Goal: Communication & Community: Answer question/provide support

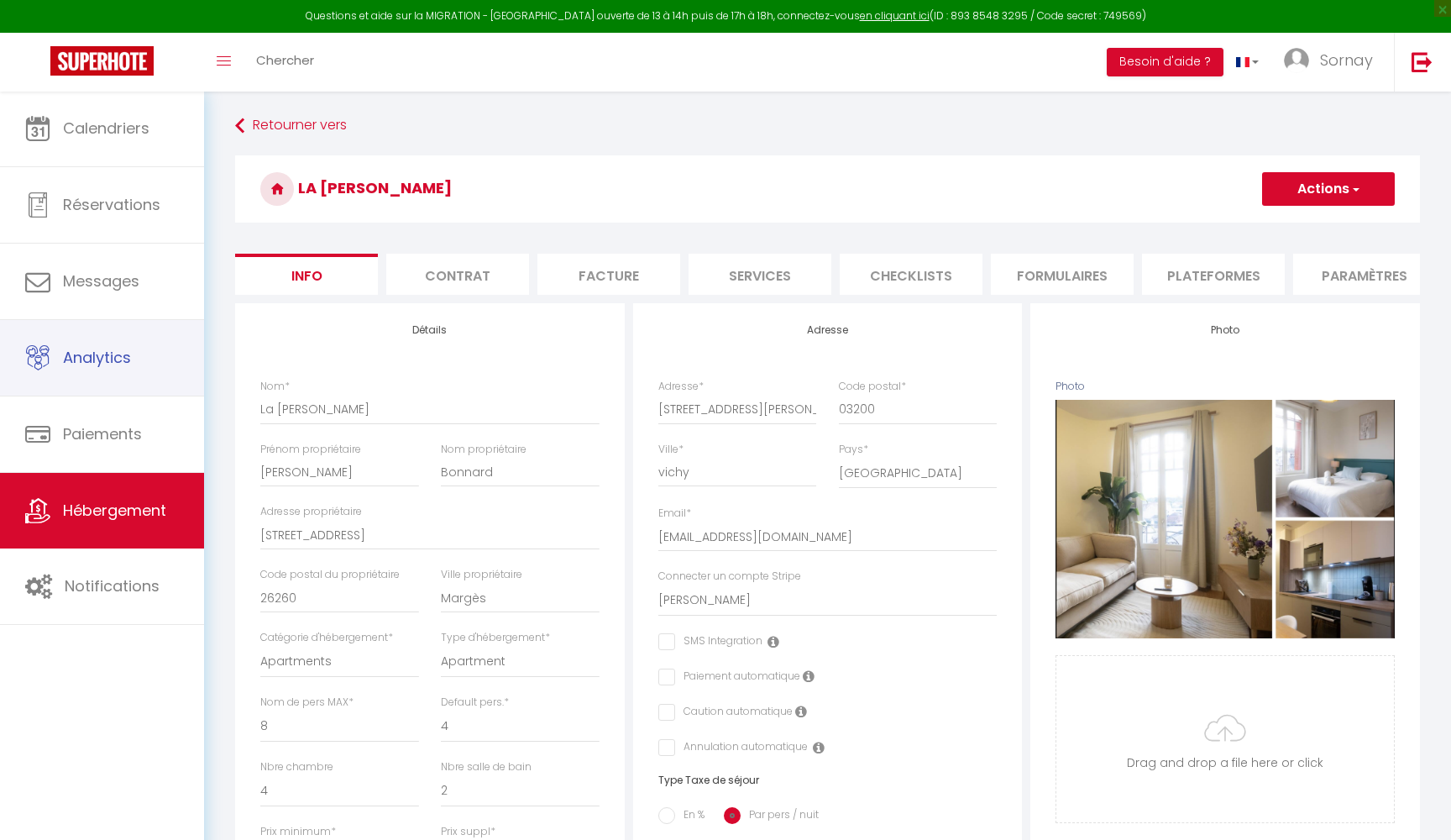
select select "8"
select select "4"
select select "2"
select select "16:00"
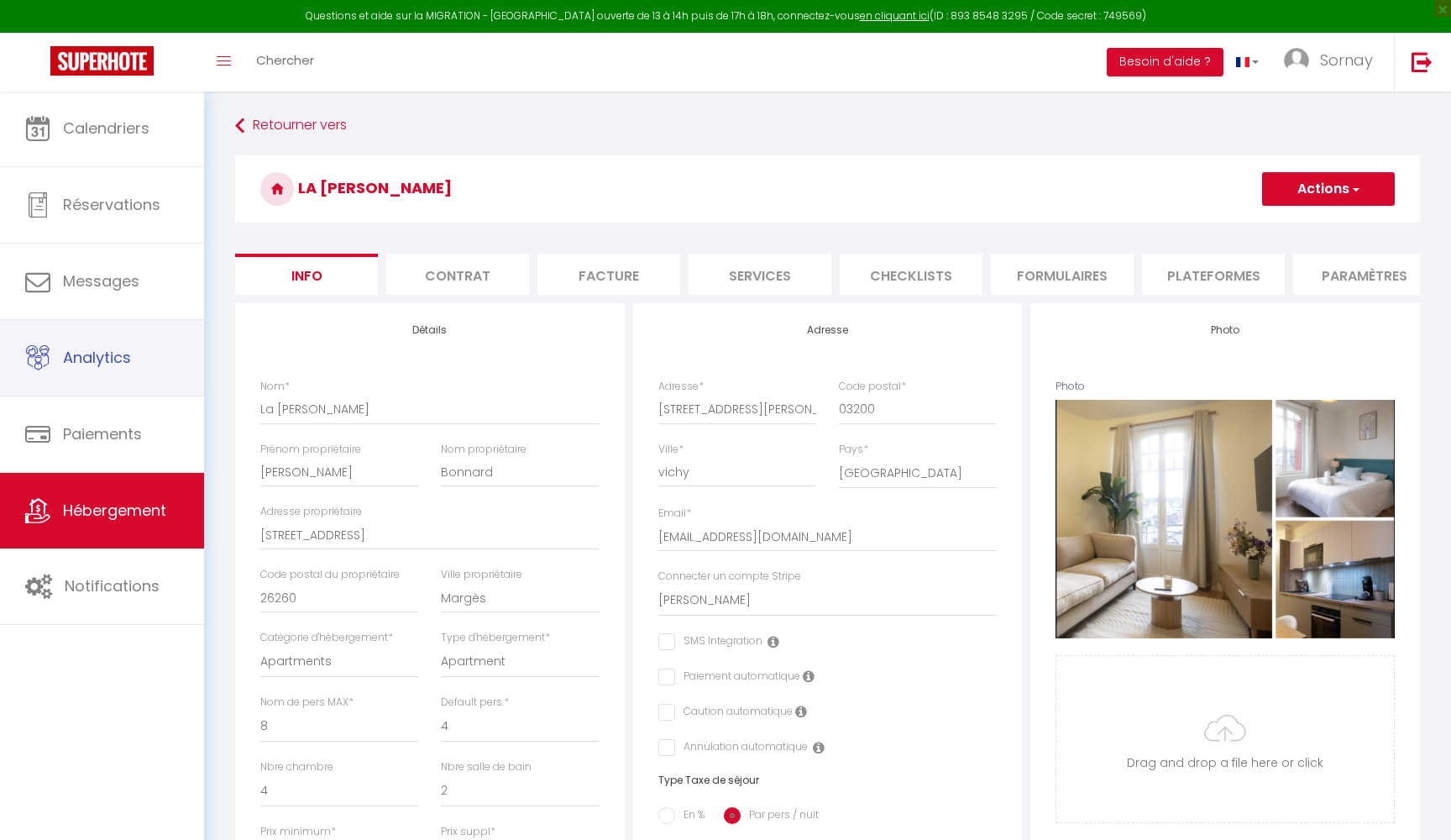
select select "23:45"
select select "11:00"
select select "30"
select select "120"
select select "5471"
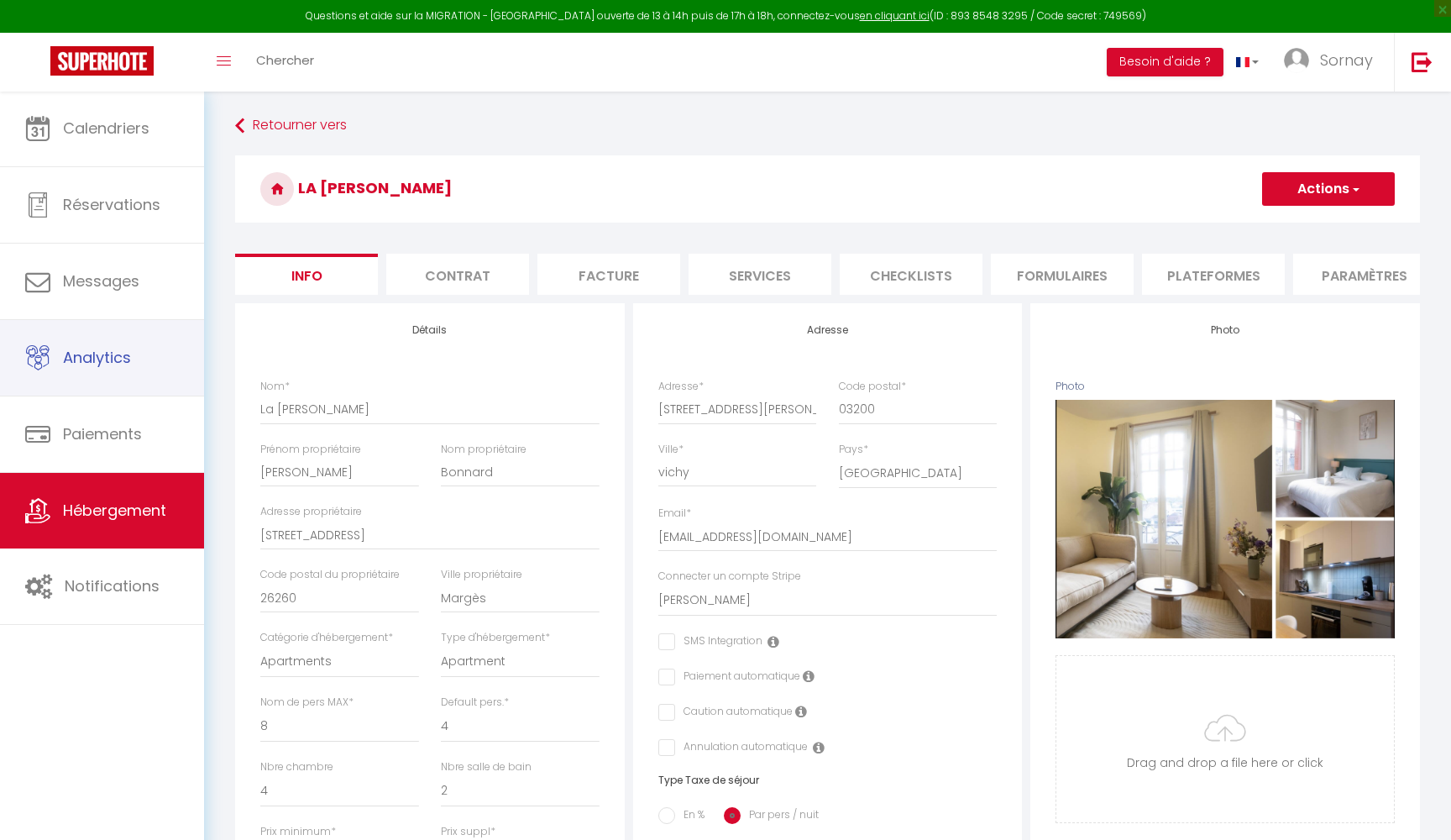
select select "28"
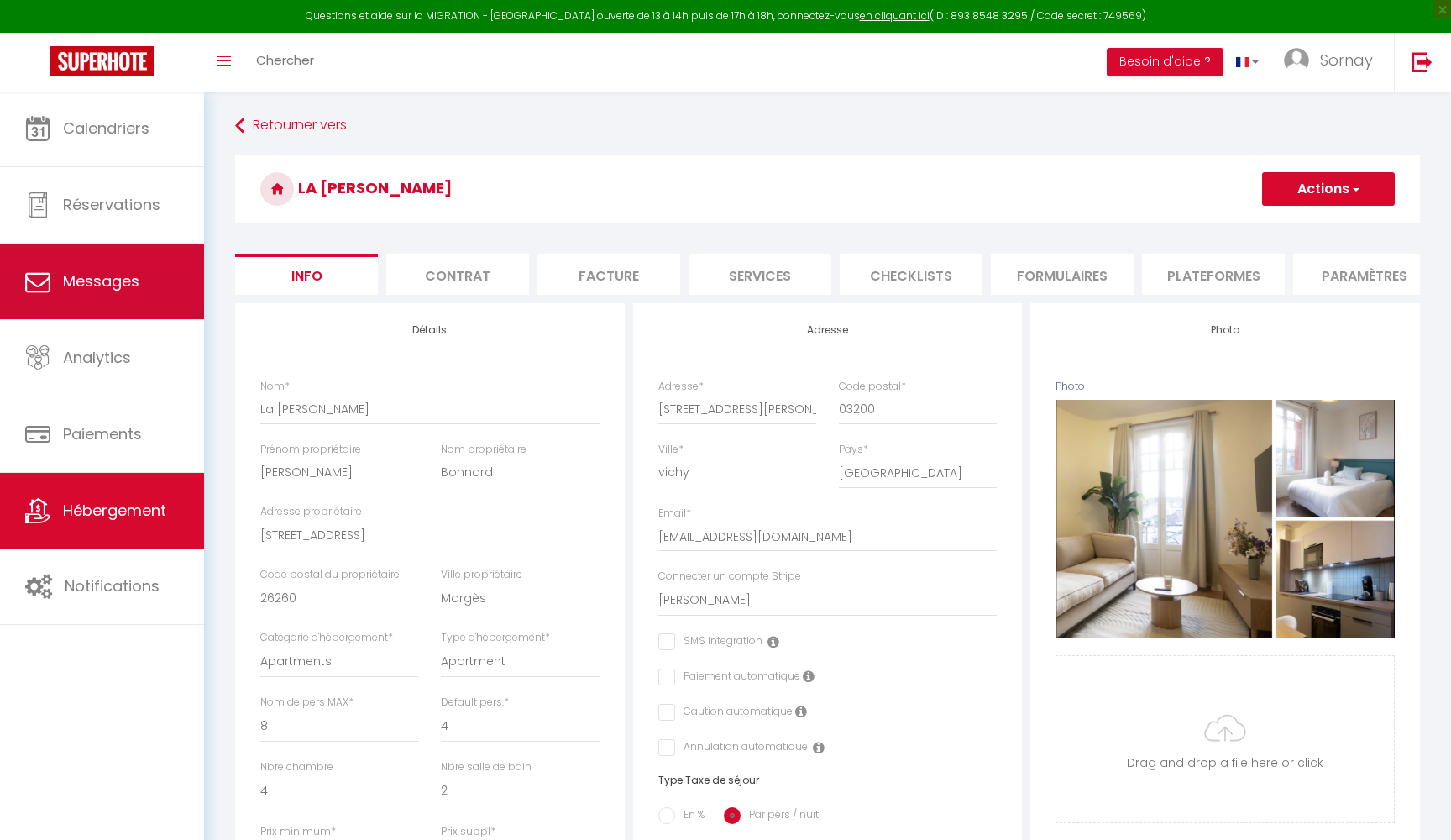
click at [134, 272] on span "Messages" at bounding box center [101, 280] width 76 height 21
select select "message"
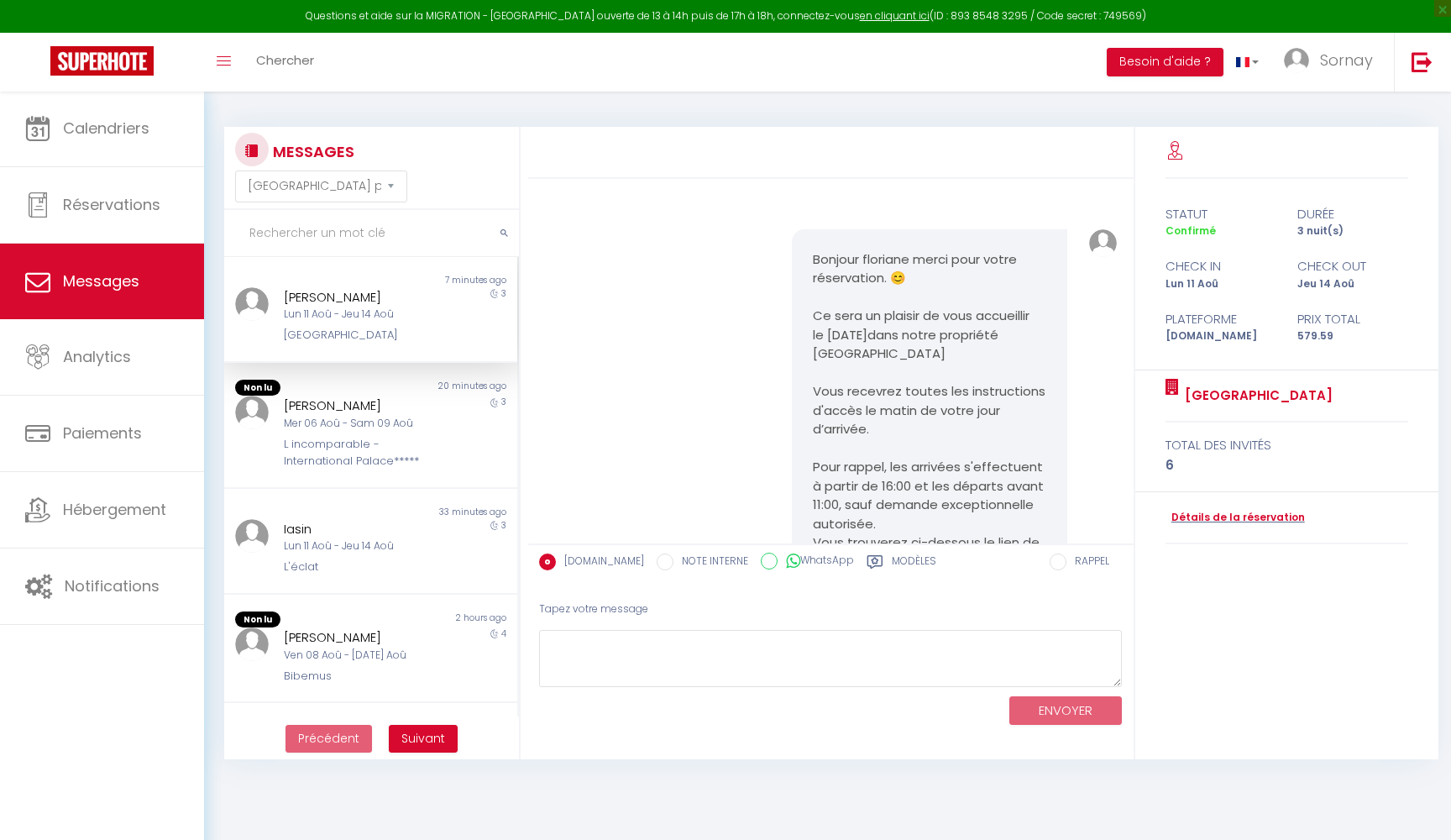
scroll to position [2624, 0]
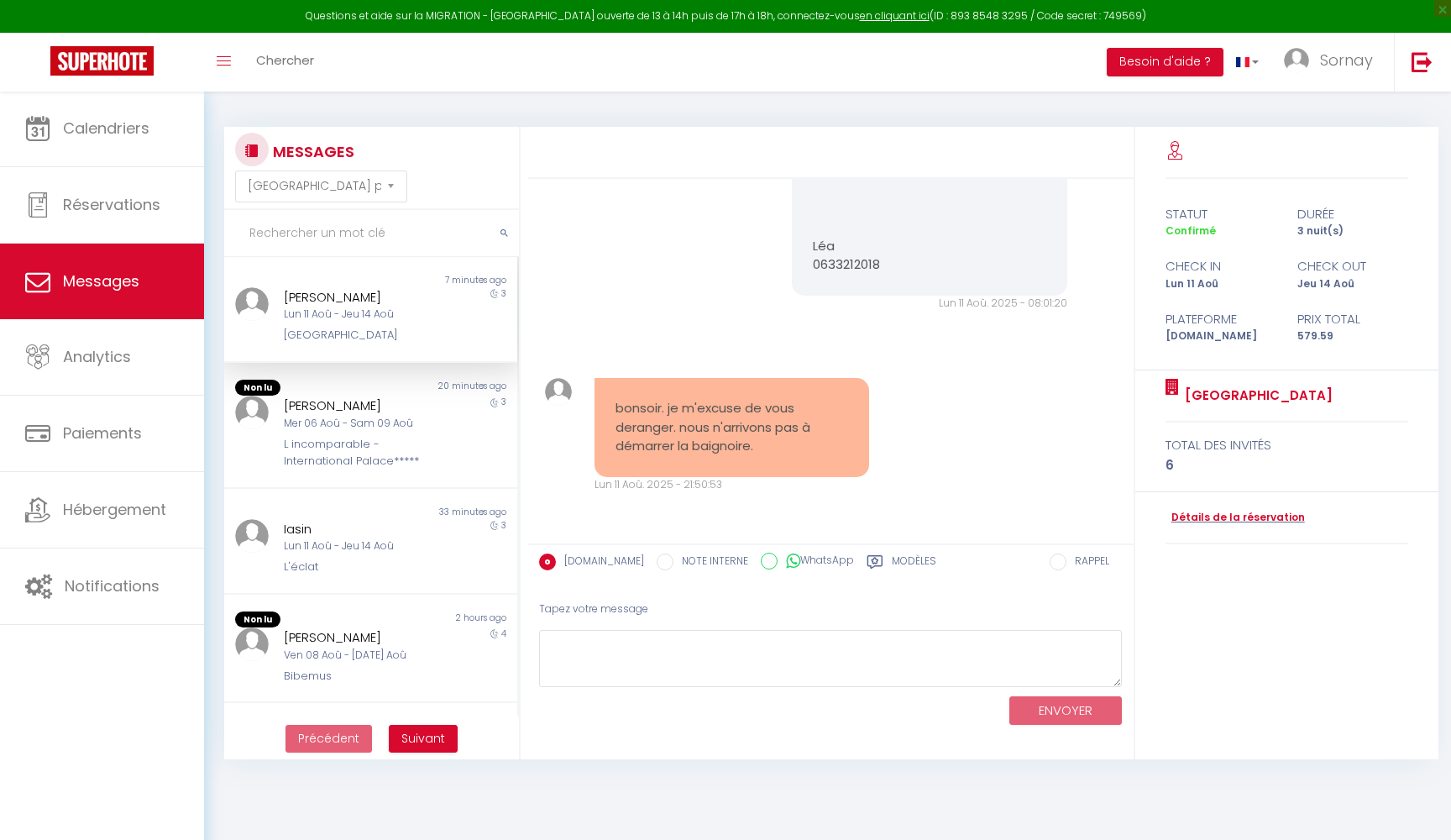
click at [373, 330] on div "[GEOGRAPHIC_DATA]" at bounding box center [357, 335] width 148 height 16
click at [595, 657] on textarea at bounding box center [831, 659] width 584 height 58
type textarea "Bonjour c'est a dire ? Vous l'avez remplie et appuyé sur les boutons ?"
click at [1084, 710] on button "ENVOYER" at bounding box center [1066, 711] width 113 height 29
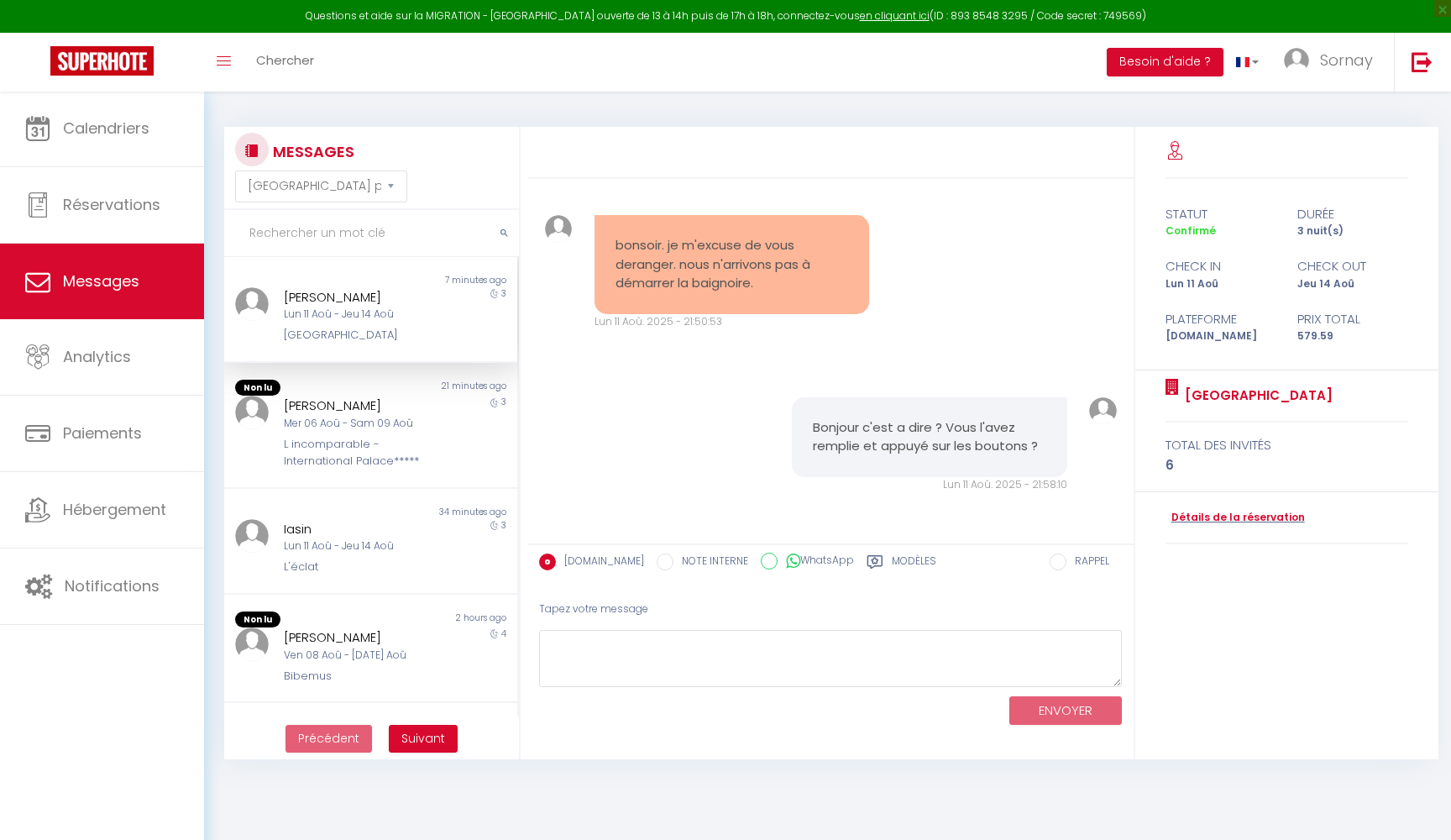
scroll to position [2785, 0]
click at [415, 435] on div "L incomparable - International Palace*****" at bounding box center [357, 453] width 148 height 35
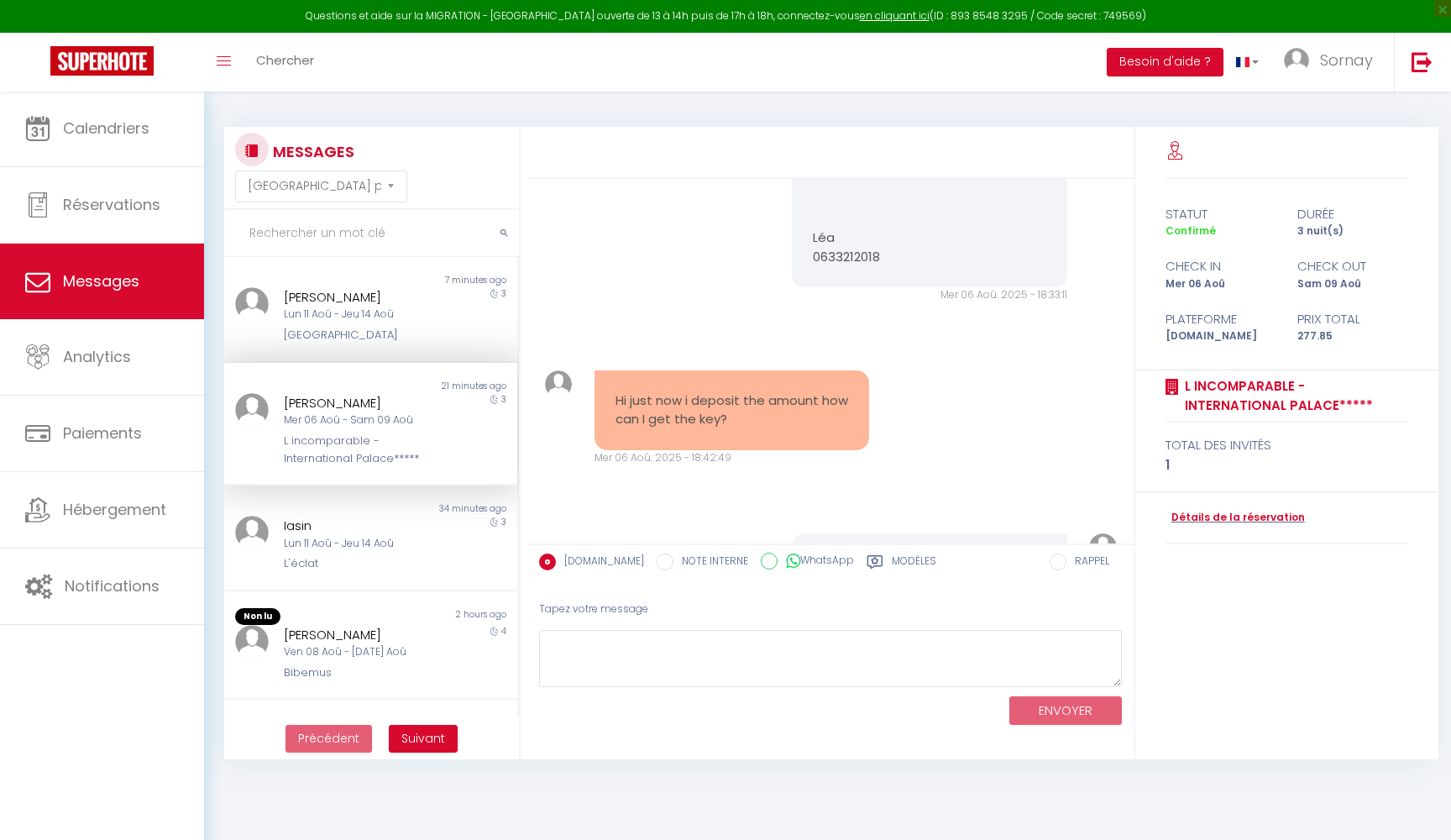
scroll to position [6013, 0]
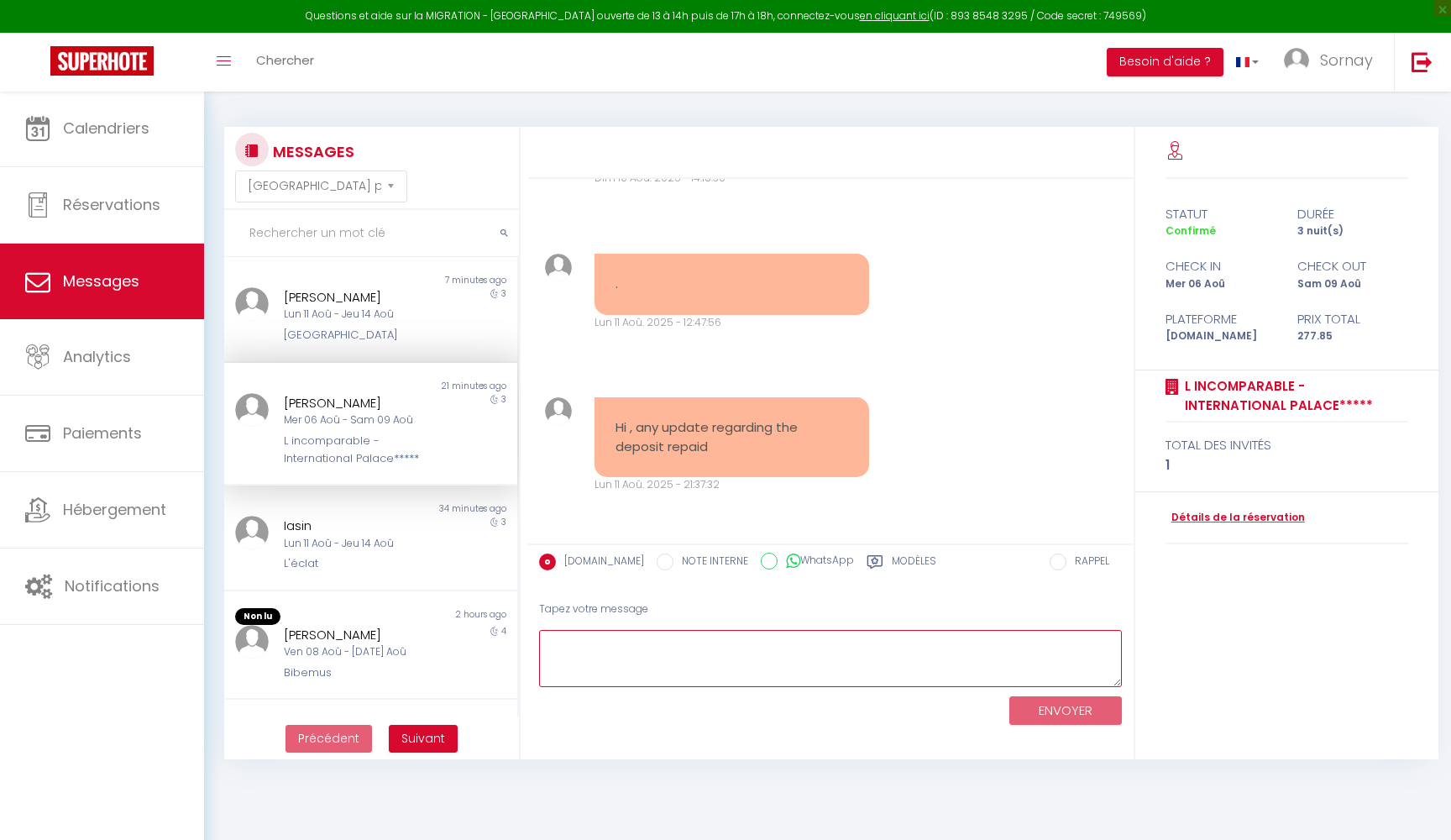
click at [648, 665] on textarea at bounding box center [831, 659] width 584 height 58
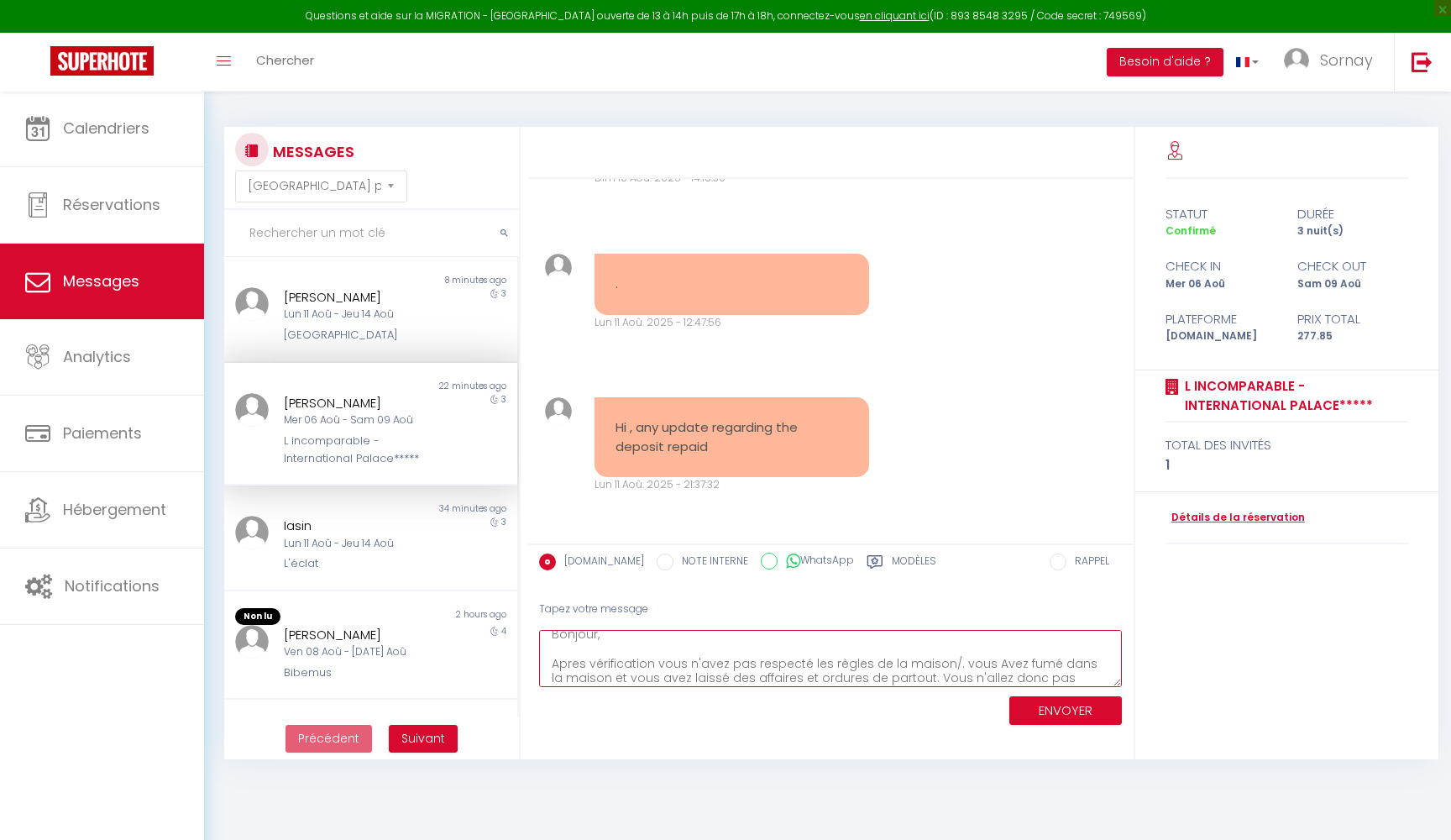
scroll to position [28, 0]
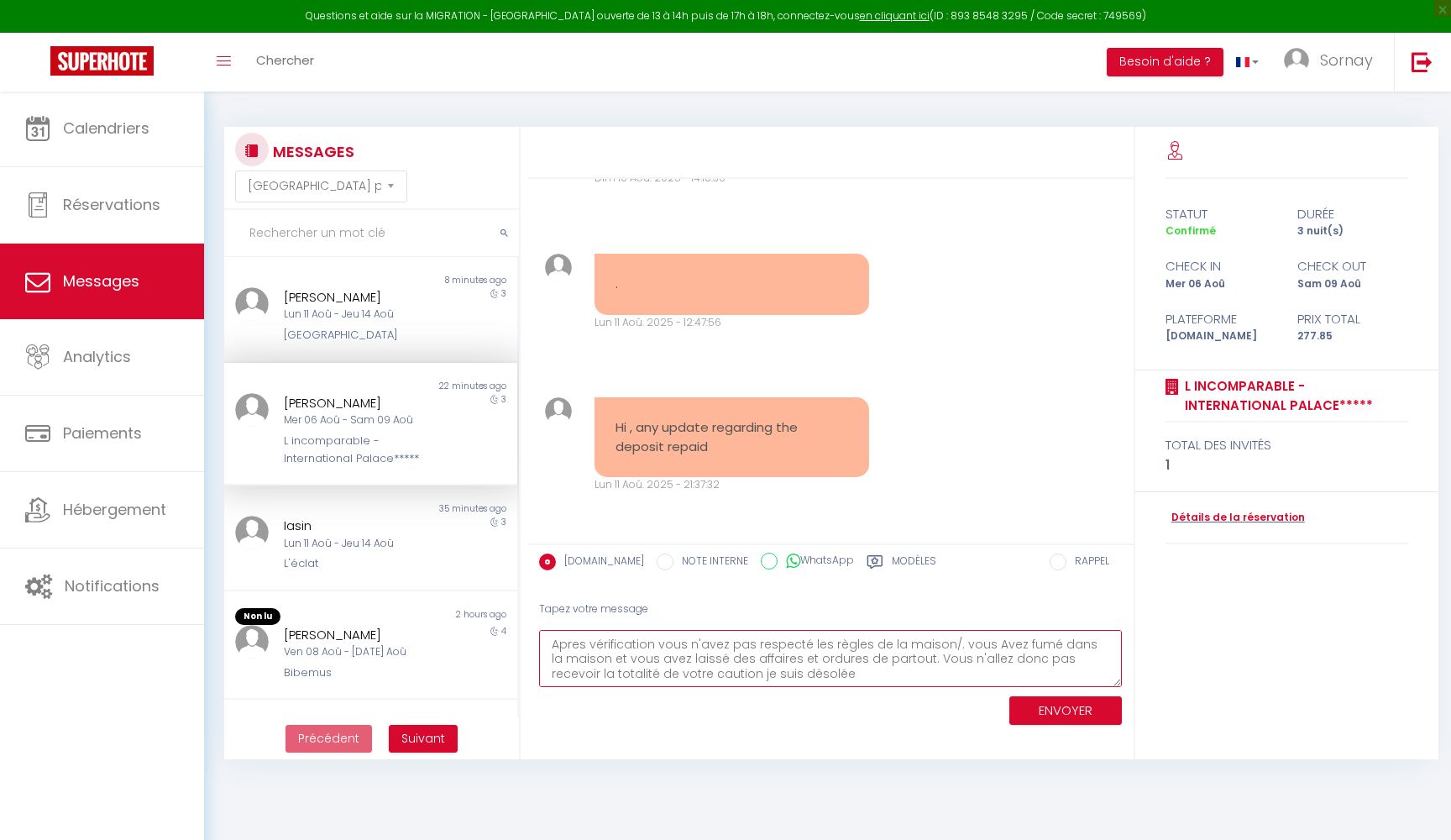
type textarea "Bonjour, Apres vérification vous n'avez pas respecté les règles de la maison/. …"
click at [1046, 723] on div "ENVOYER" at bounding box center [831, 709] width 584 height 45
click at [1085, 700] on button "ENVOYER" at bounding box center [1066, 711] width 113 height 29
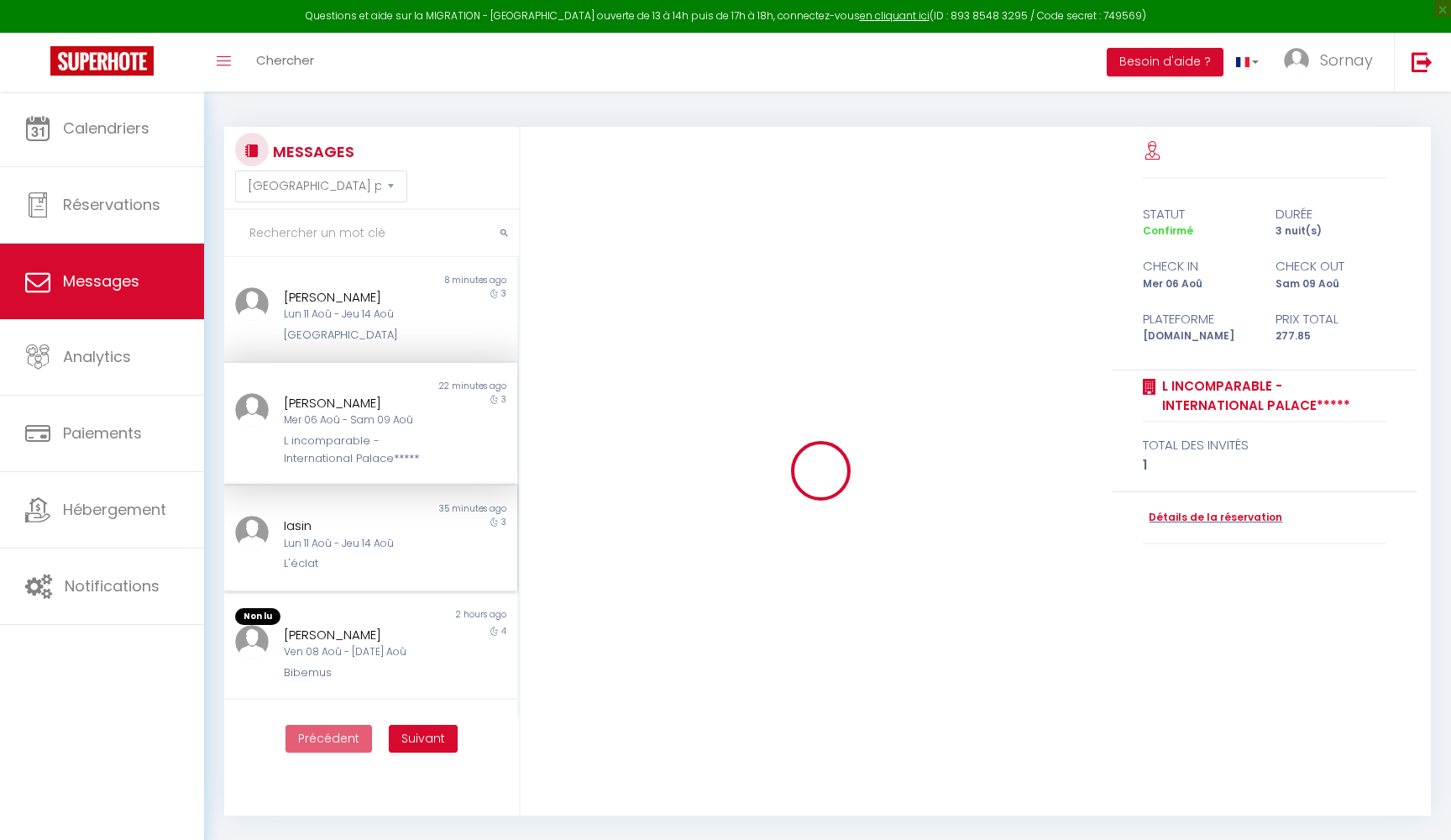
scroll to position [0, 0]
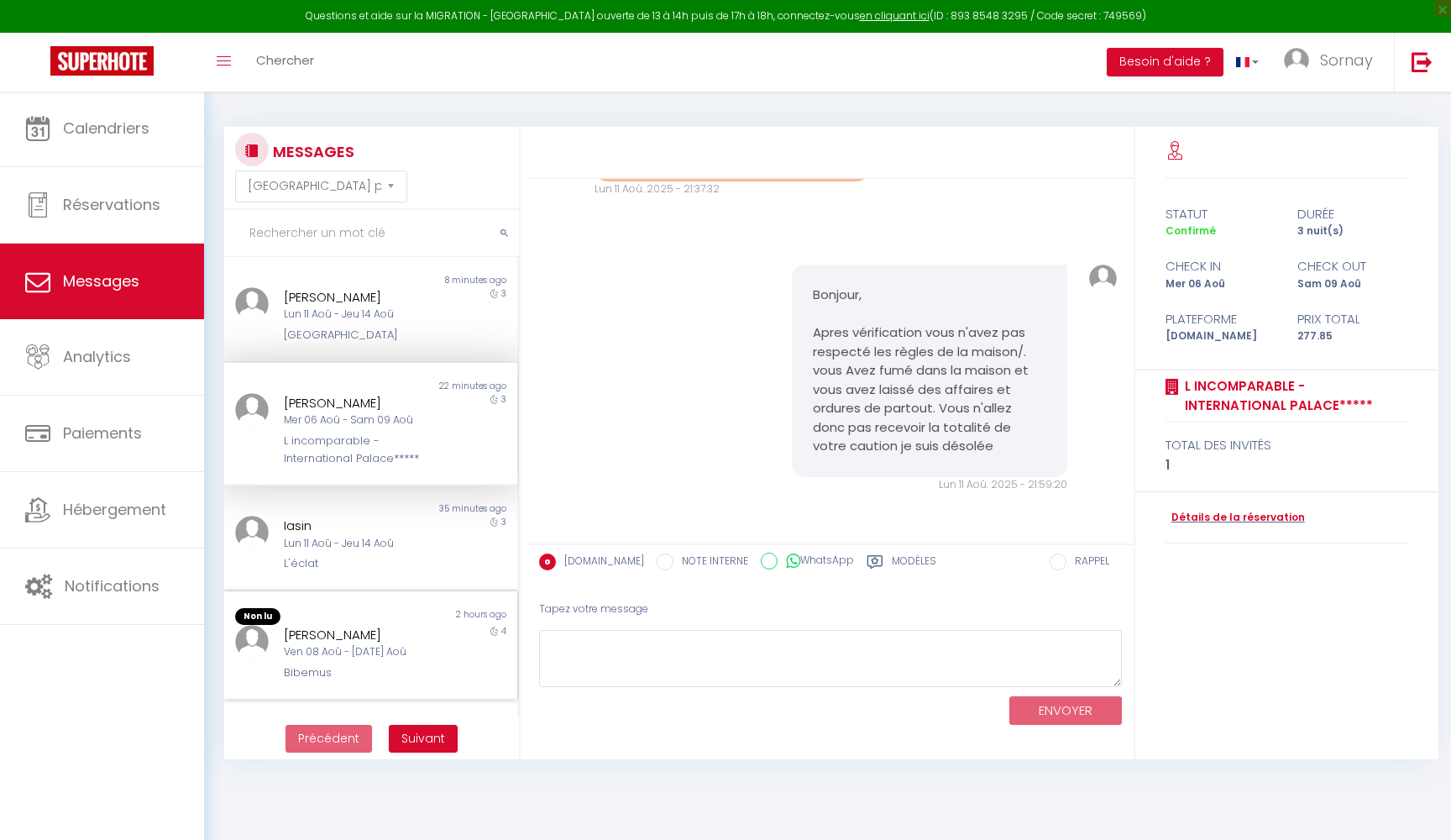
click at [407, 625] on div "[PERSON_NAME]" at bounding box center [357, 635] width 148 height 20
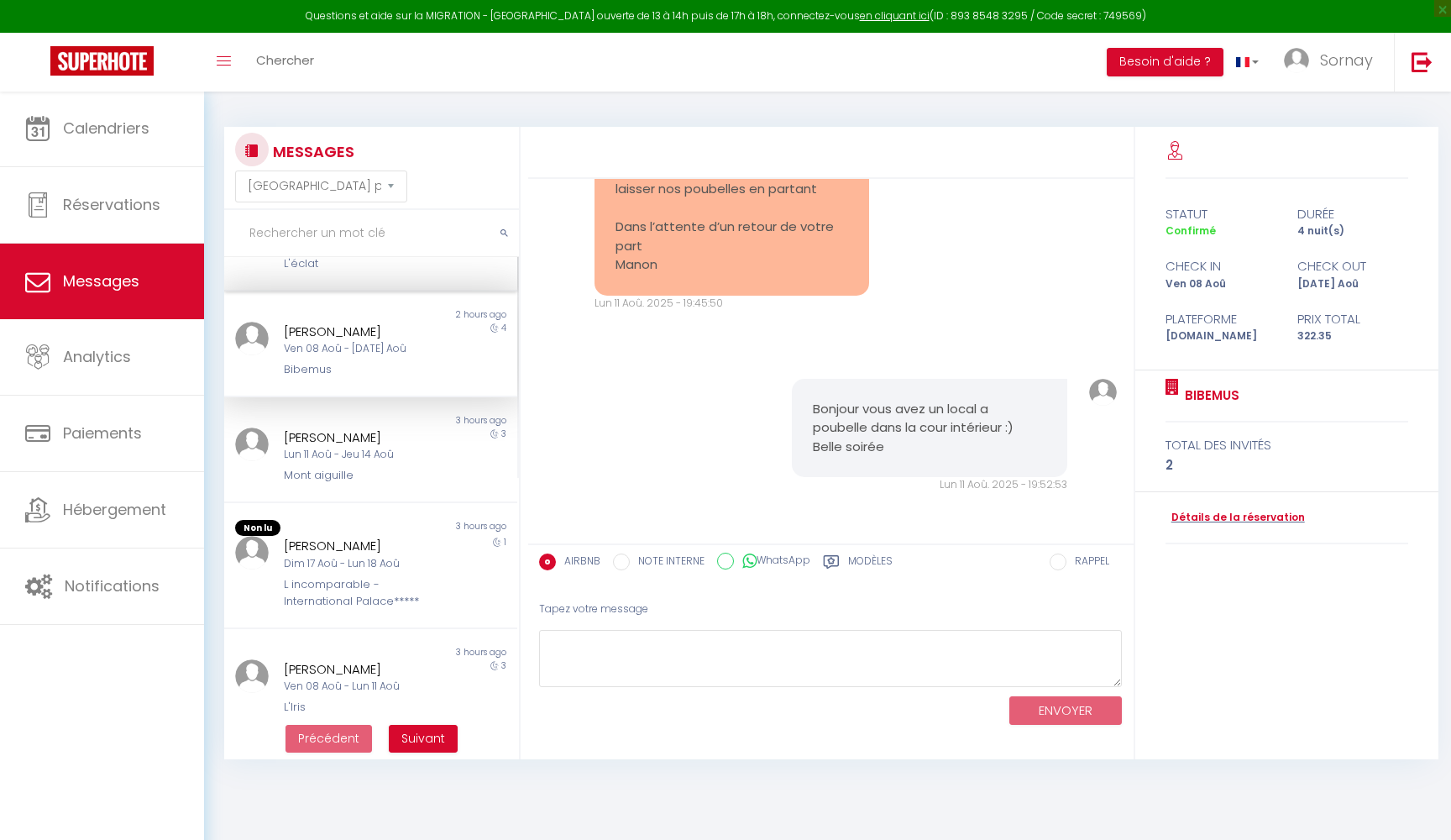
scroll to position [319, 0]
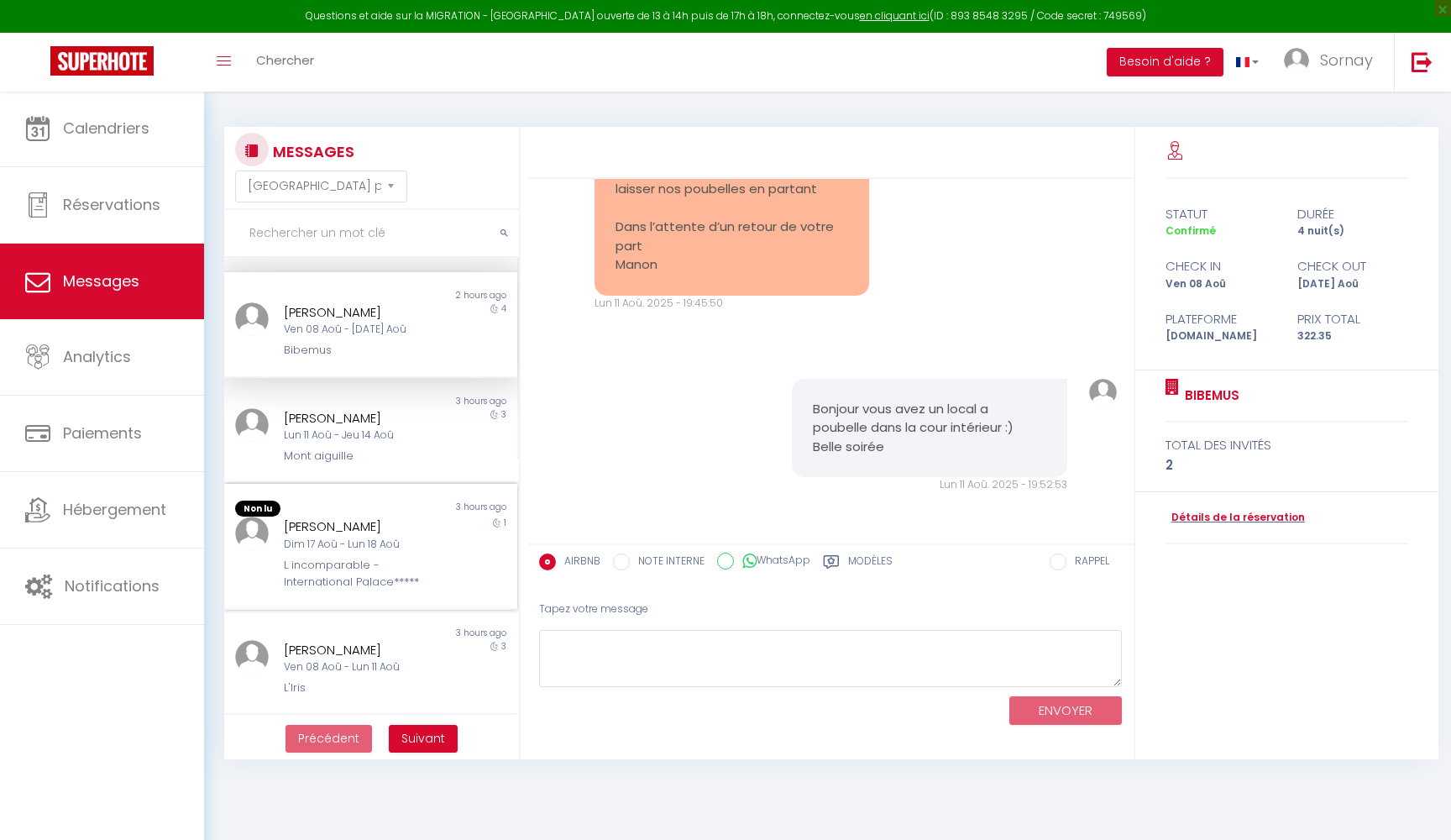
click at [397, 561] on div "L incomparable - International Palace*****" at bounding box center [357, 574] width 148 height 35
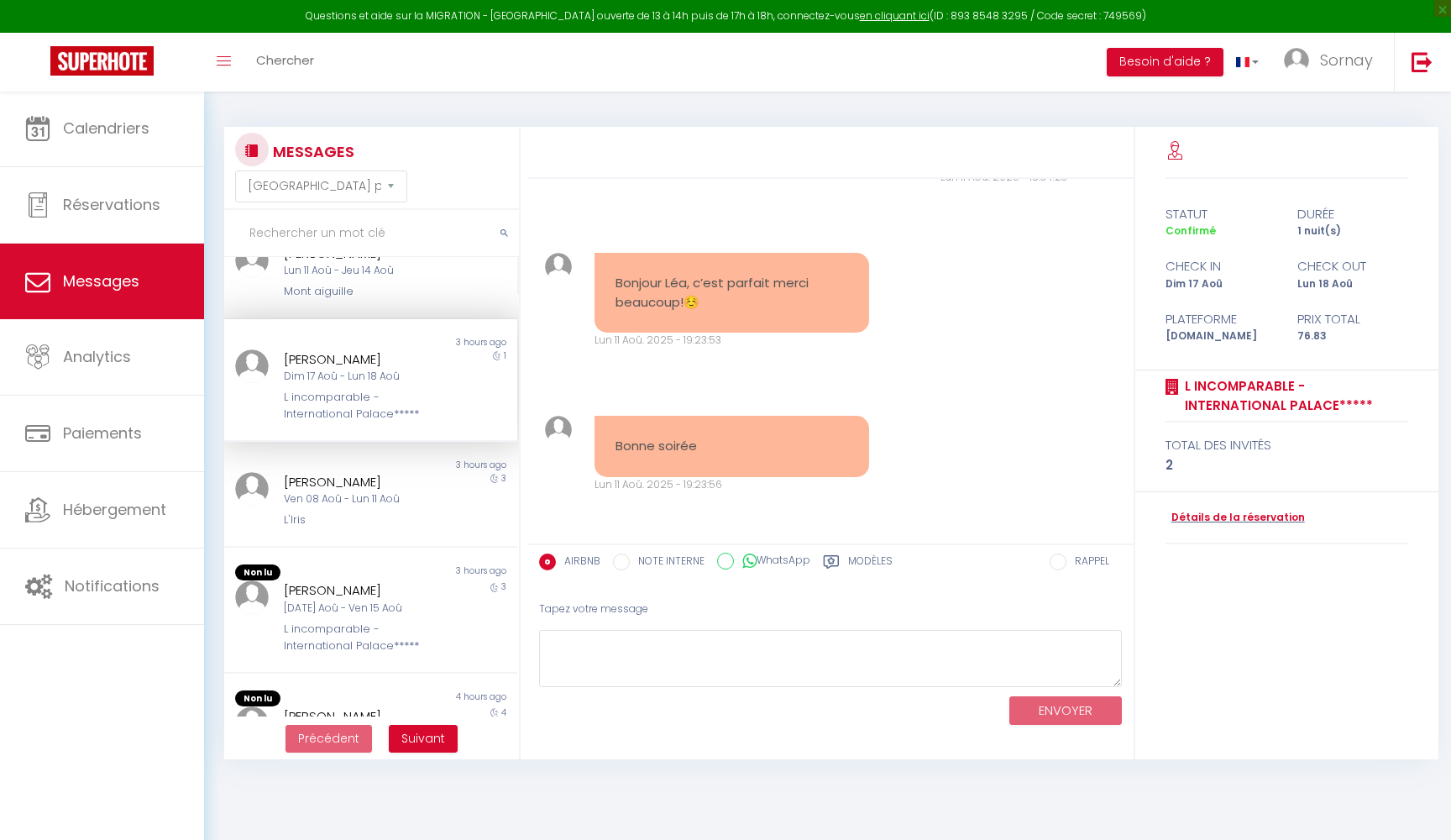
scroll to position [487, 0]
click at [391, 597] on div "[DATE] Aoû - Ven 15 Aoû" at bounding box center [357, 605] width 148 height 16
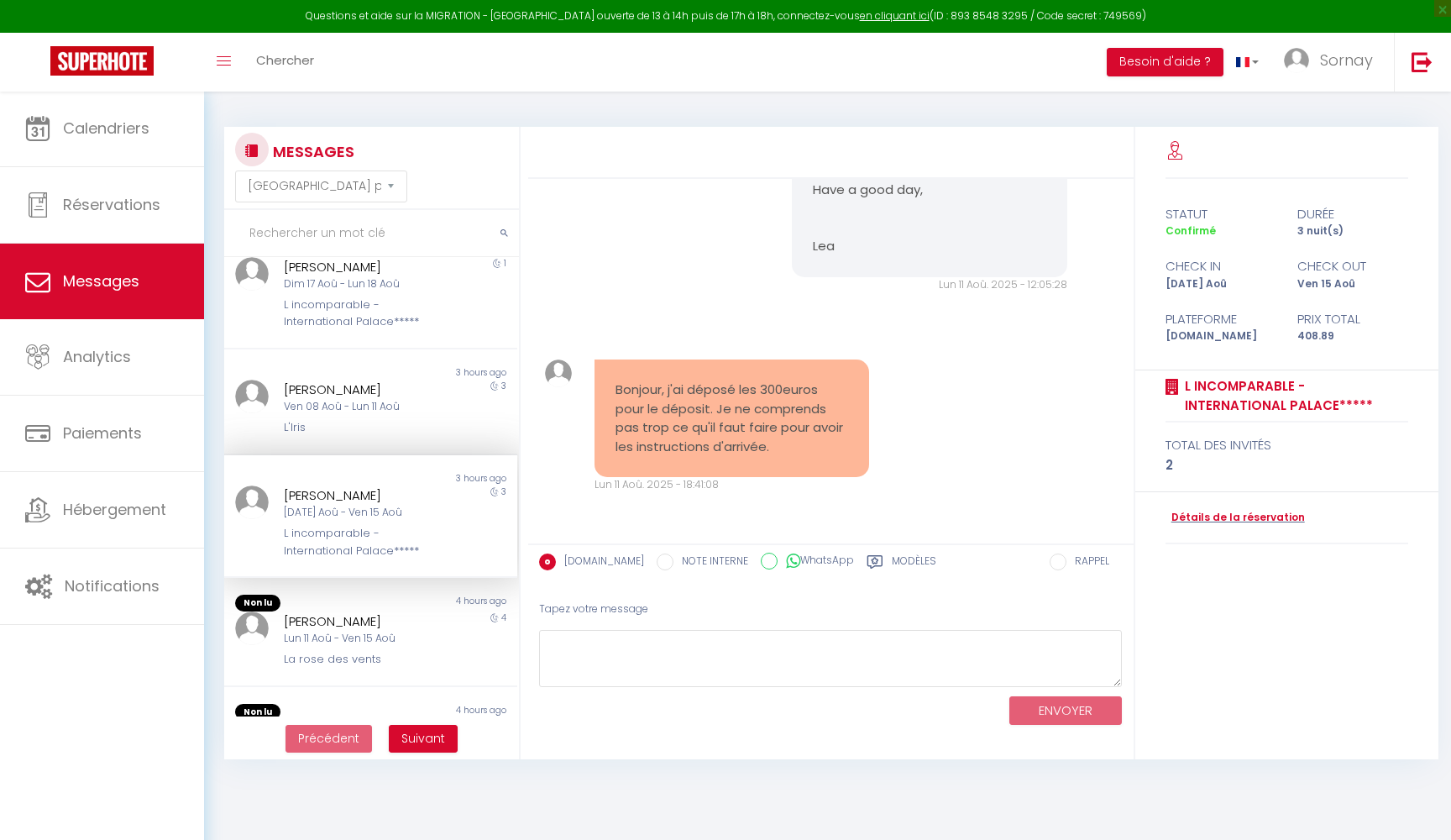
scroll to position [577, 0]
click at [367, 629] on div "Lun 11 Aoû - Ven 15 Aoû" at bounding box center [357, 637] width 148 height 16
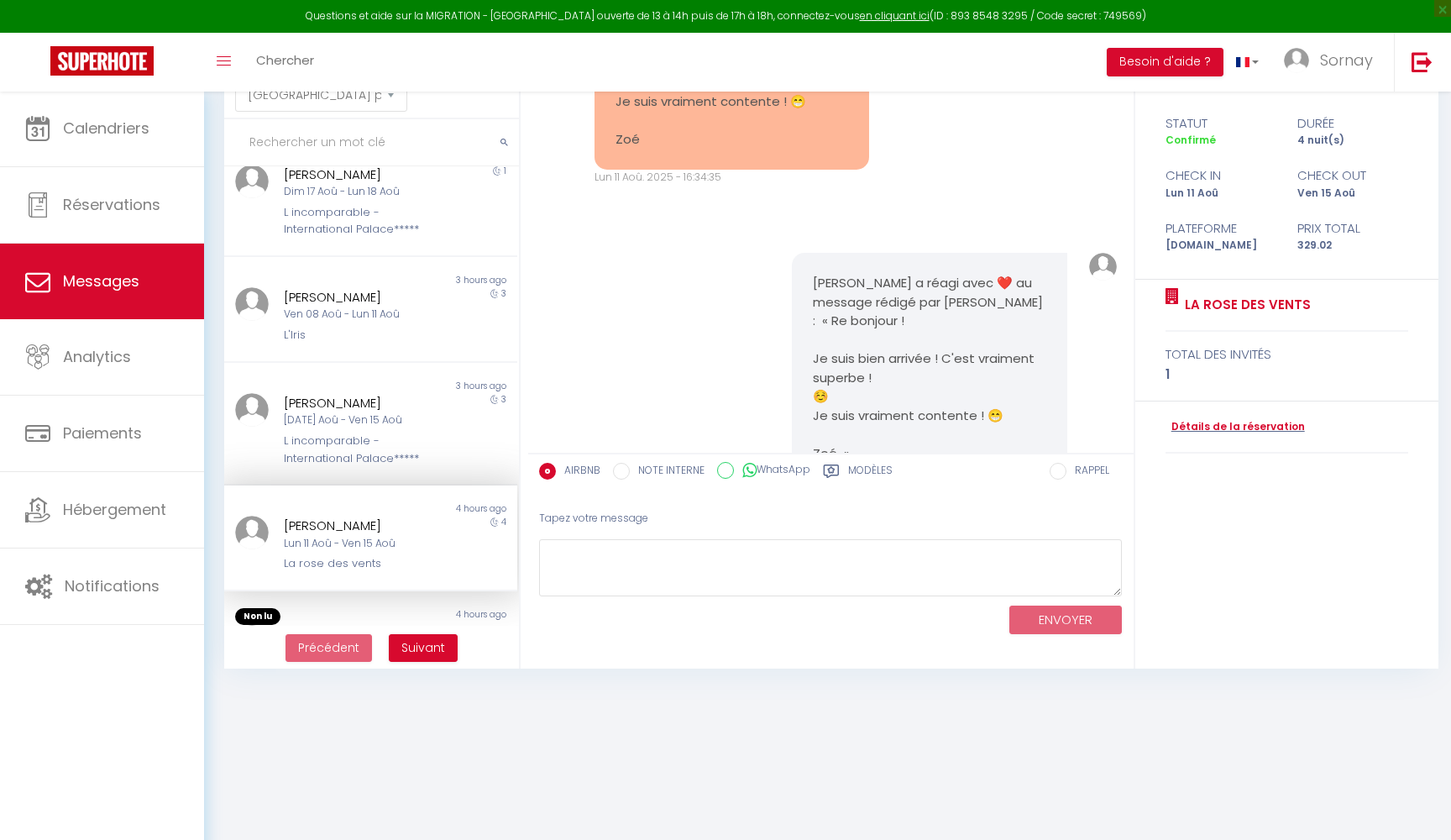
scroll to position [91, 0]
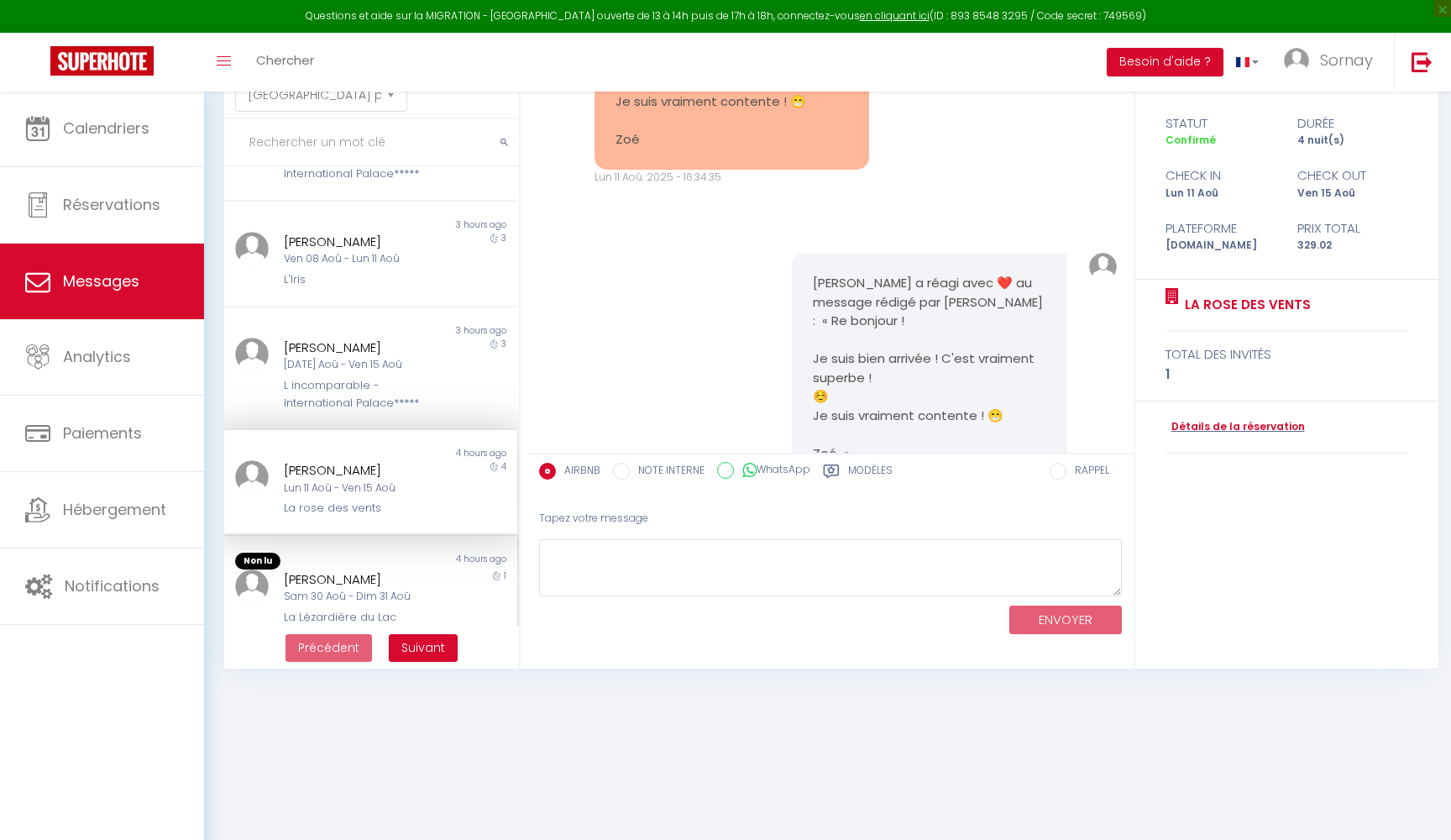
click at [352, 589] on div "Sam 30 Aoû - Dim 31 Aoû" at bounding box center [357, 597] width 148 height 16
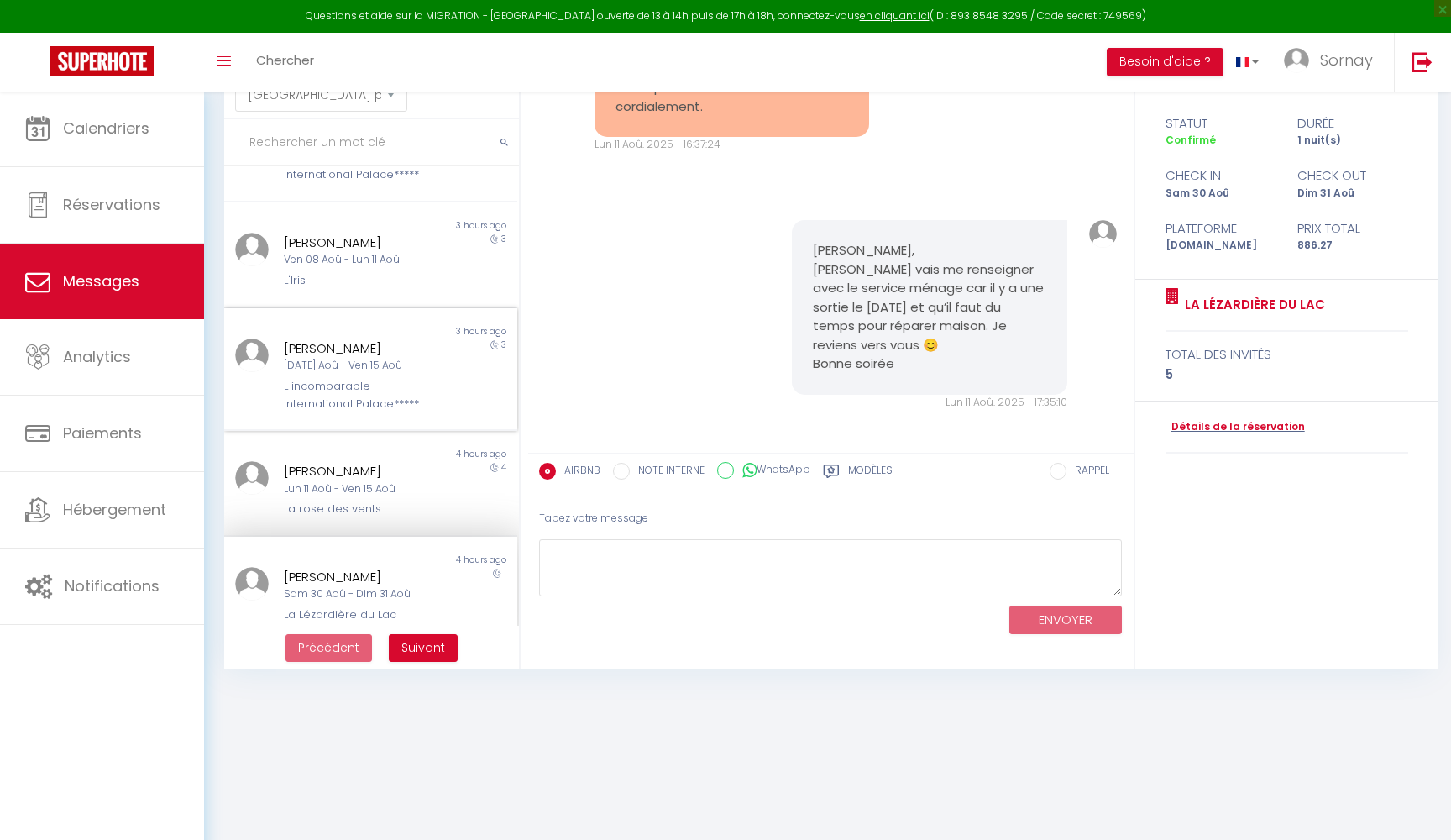
scroll to position [91, 0]
